Goal: Task Accomplishment & Management: Manage account settings

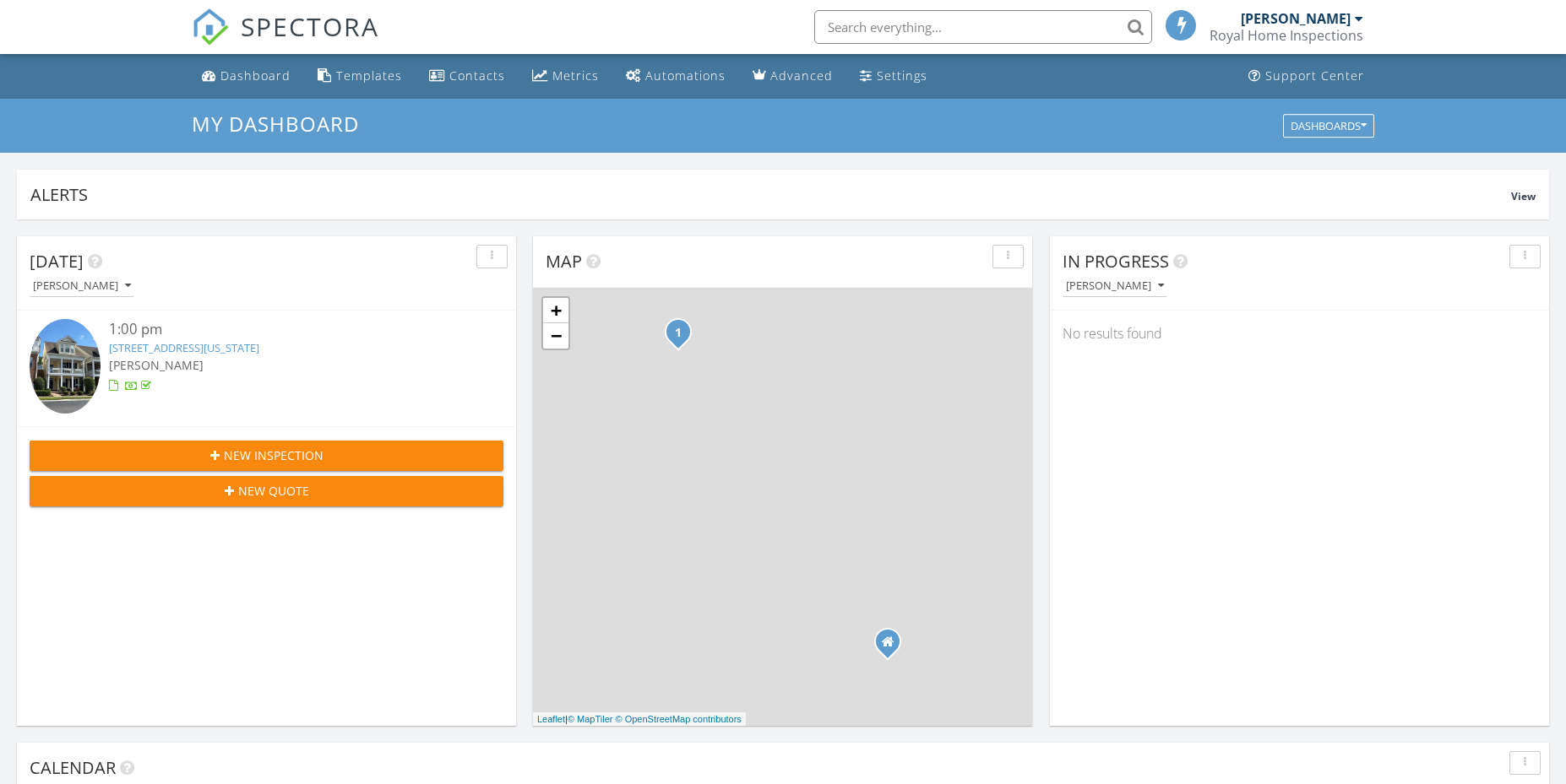
scroll to position [1563, 1592]
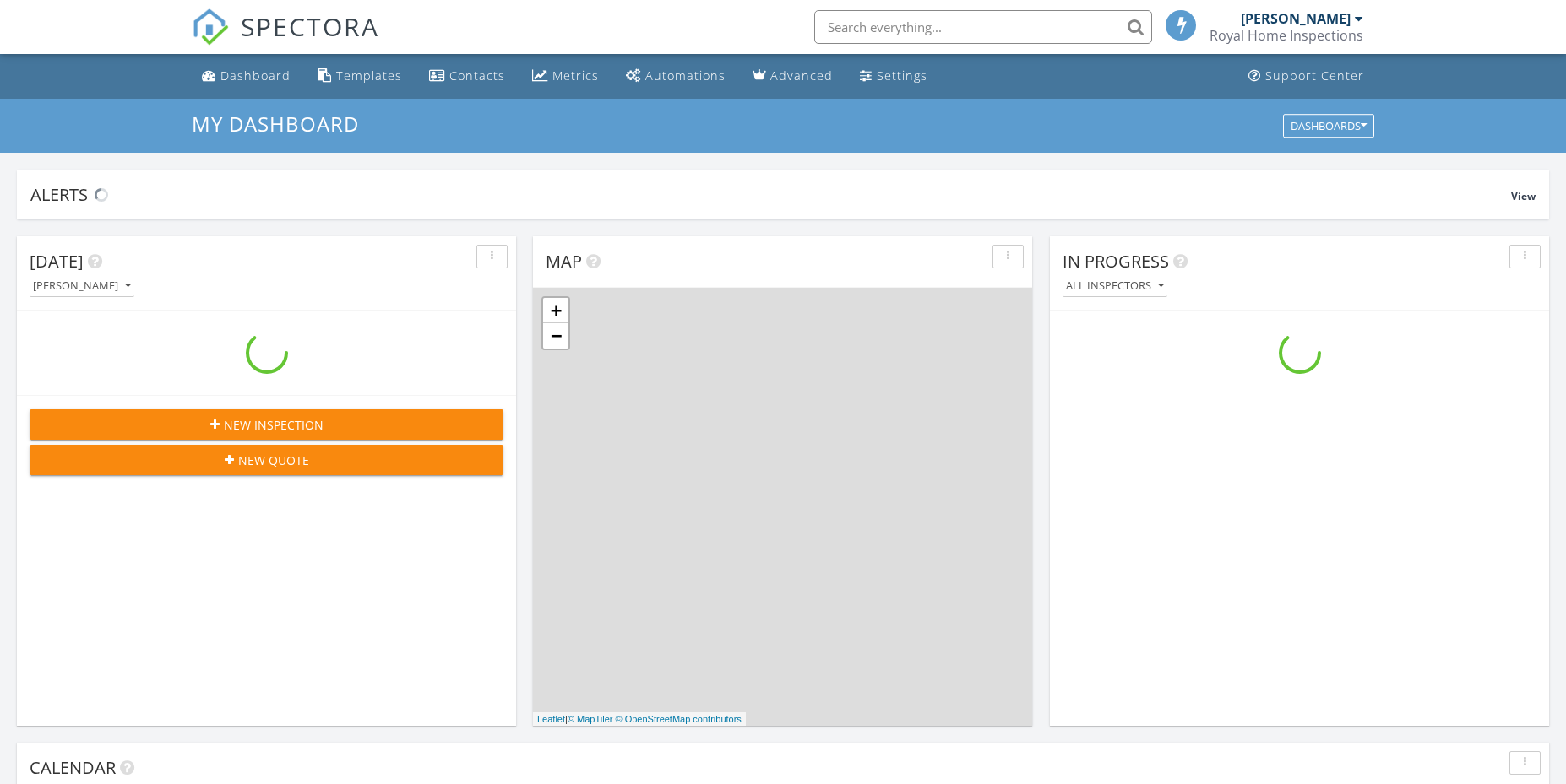
scroll to position [1563, 1592]
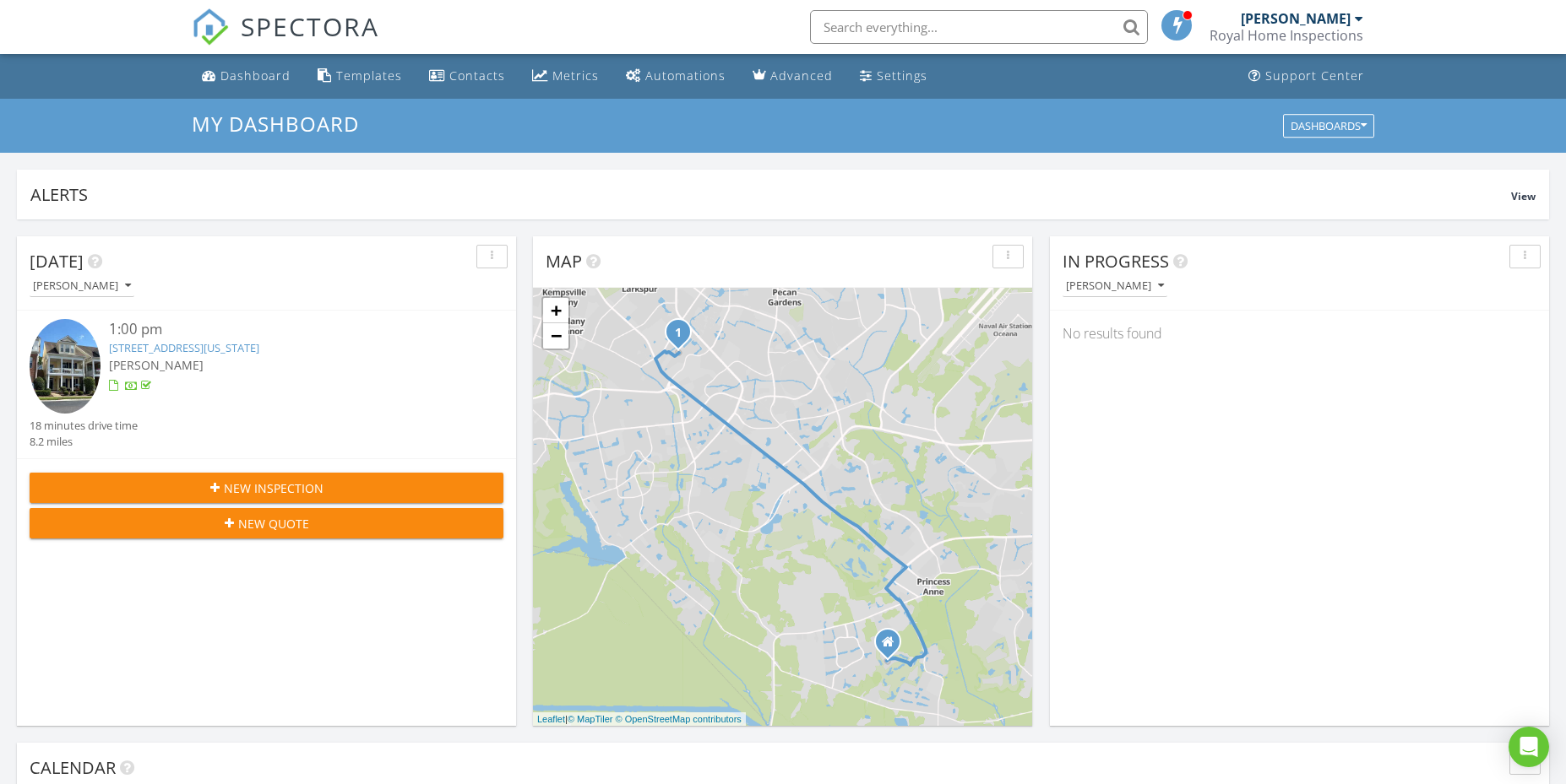
drag, startPoint x: 1311, startPoint y: 14, endPoint x: 1277, endPoint y: 54, distance: 52.5
click at [1311, 14] on div "[PERSON_NAME]" at bounding box center [1295, 19] width 110 height 17
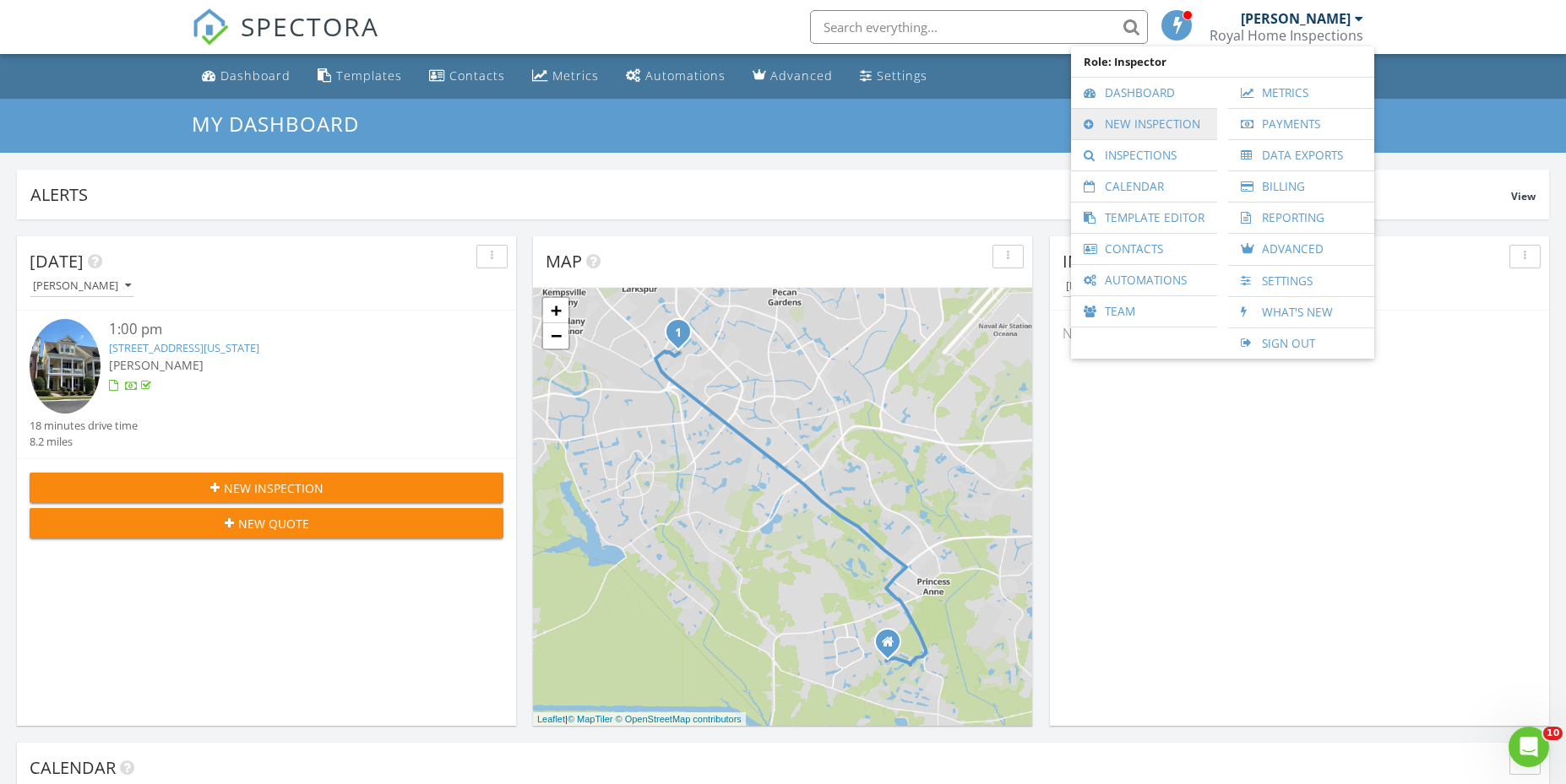
scroll to position [0, 0]
click at [1154, 147] on link "Inspections" at bounding box center [1143, 155] width 129 height 30
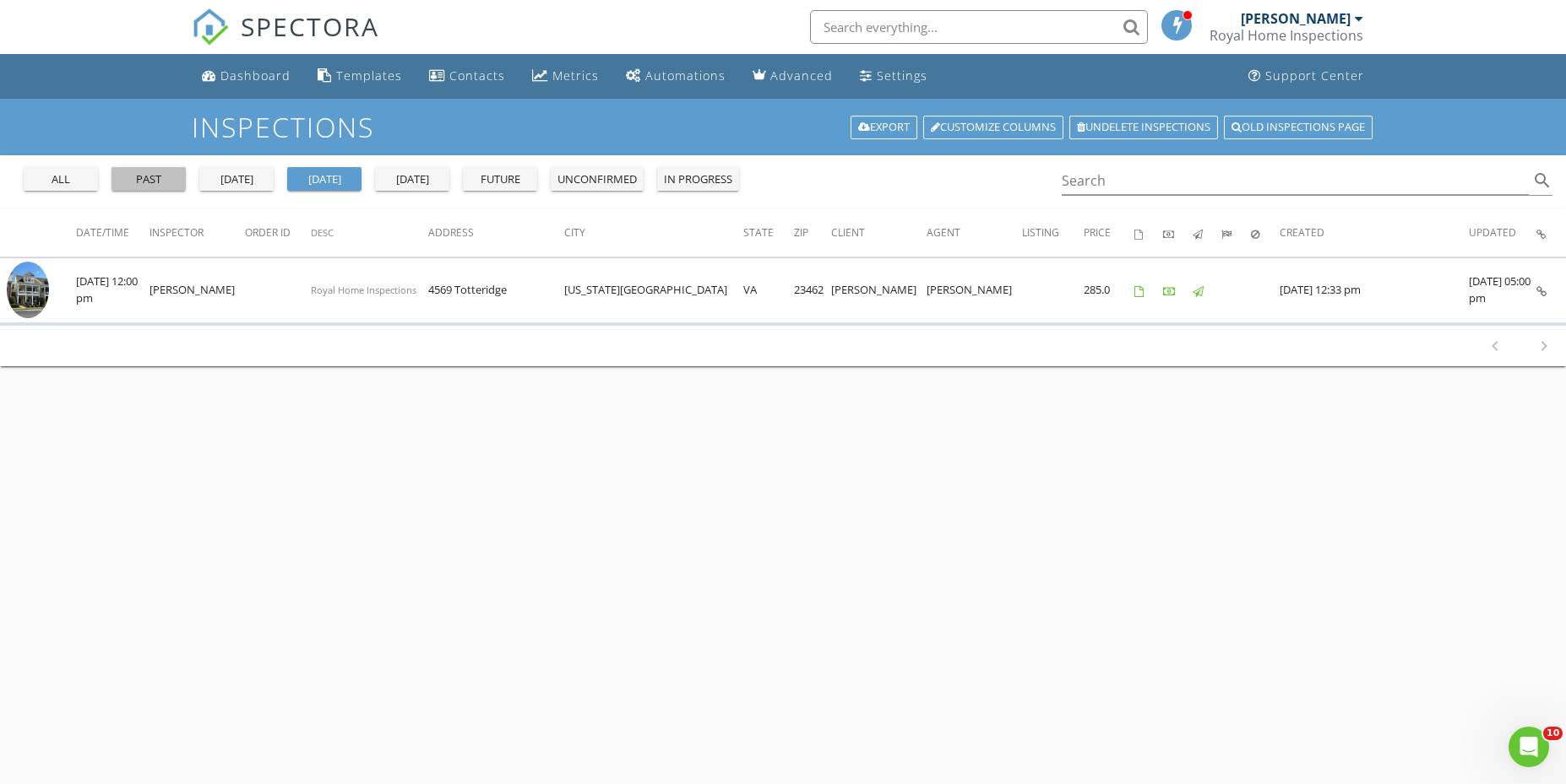
click at [142, 171] on div "past" at bounding box center [148, 180] width 61 height 17
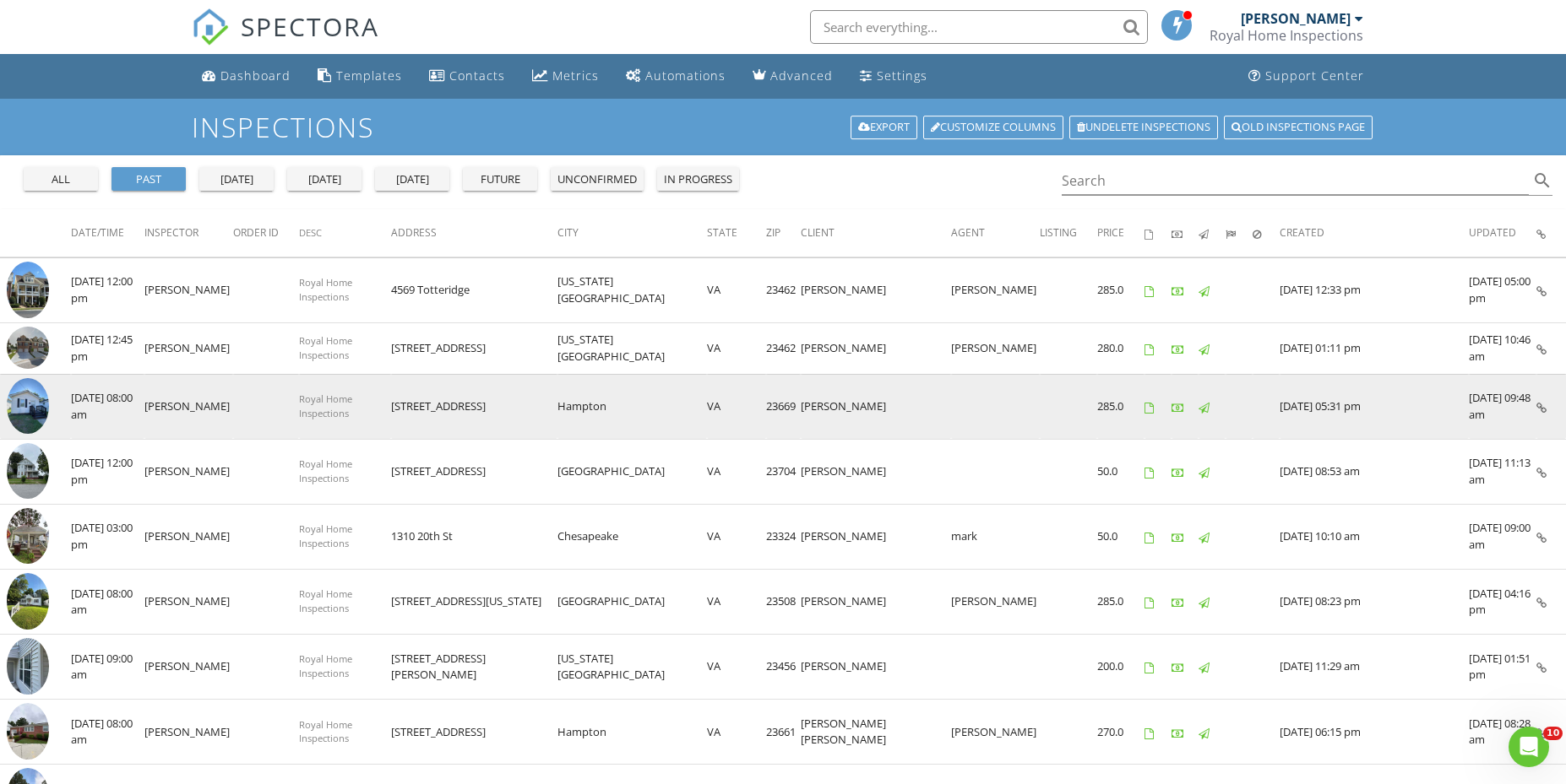
click at [36, 408] on img at bounding box center [27, 406] width 42 height 57
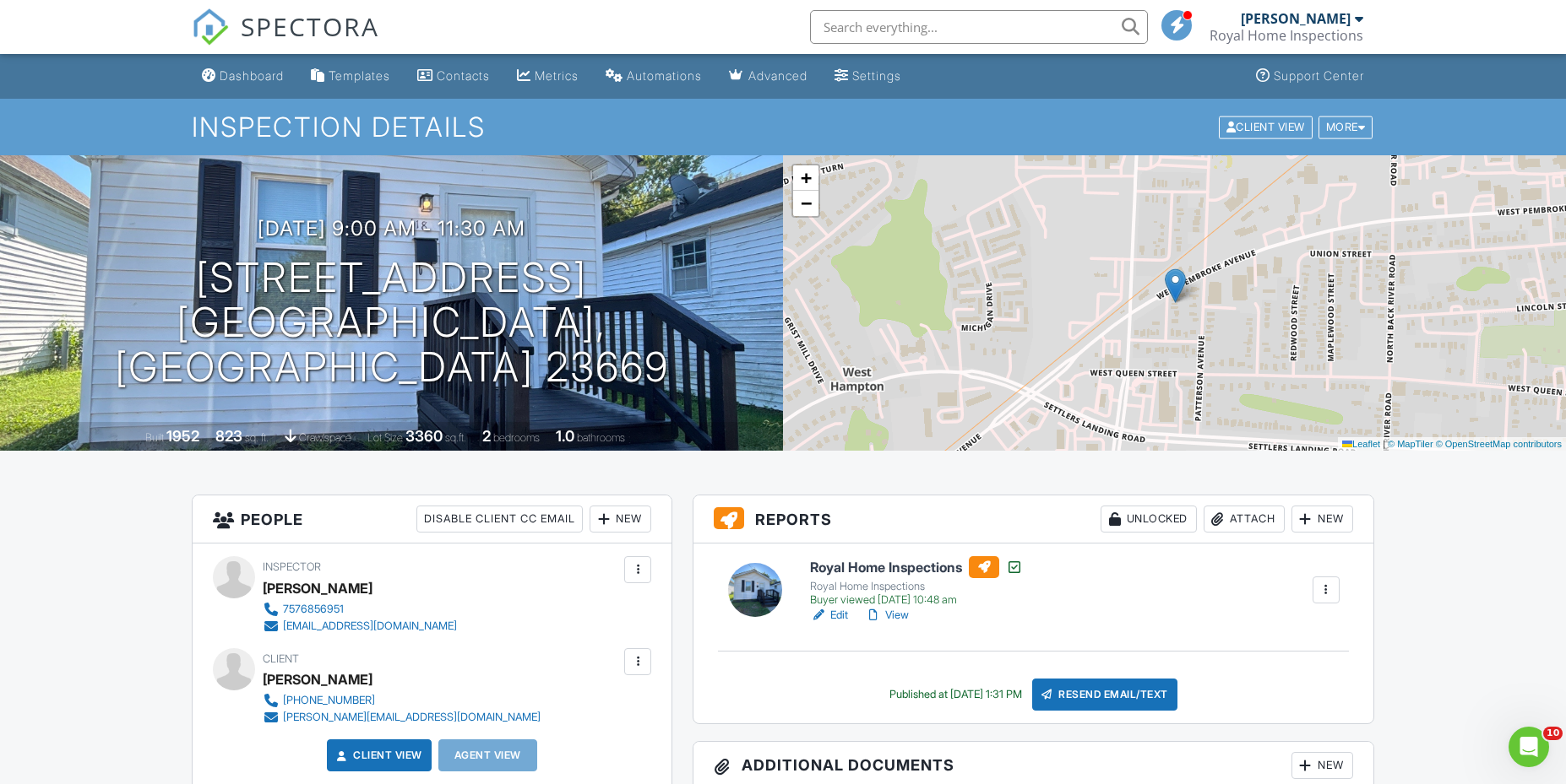
click at [844, 619] on link "Edit" at bounding box center [829, 615] width 38 height 17
